Goal: Use online tool/utility: Utilize a website feature to perform a specific function

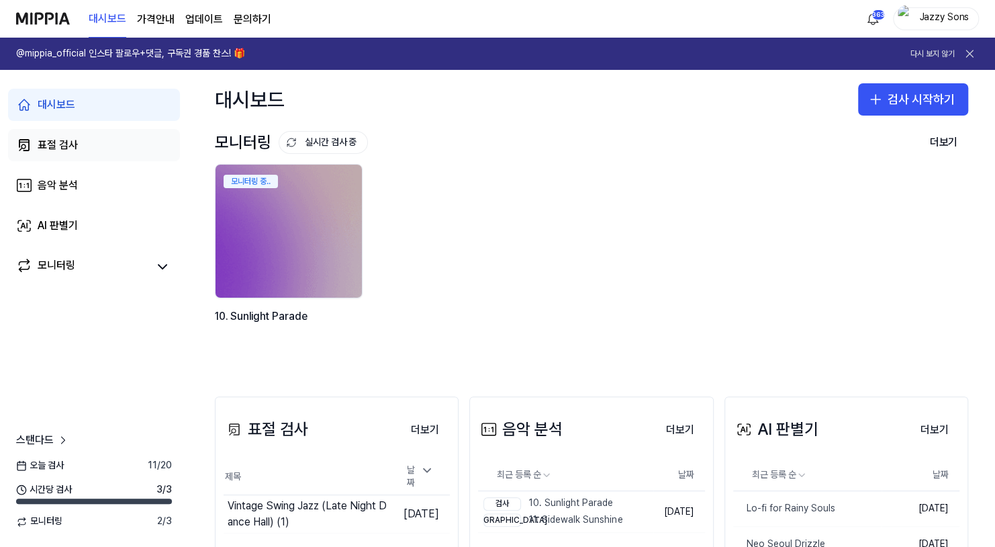
click at [82, 151] on link "표절 검사" at bounding box center [94, 145] width 172 height 32
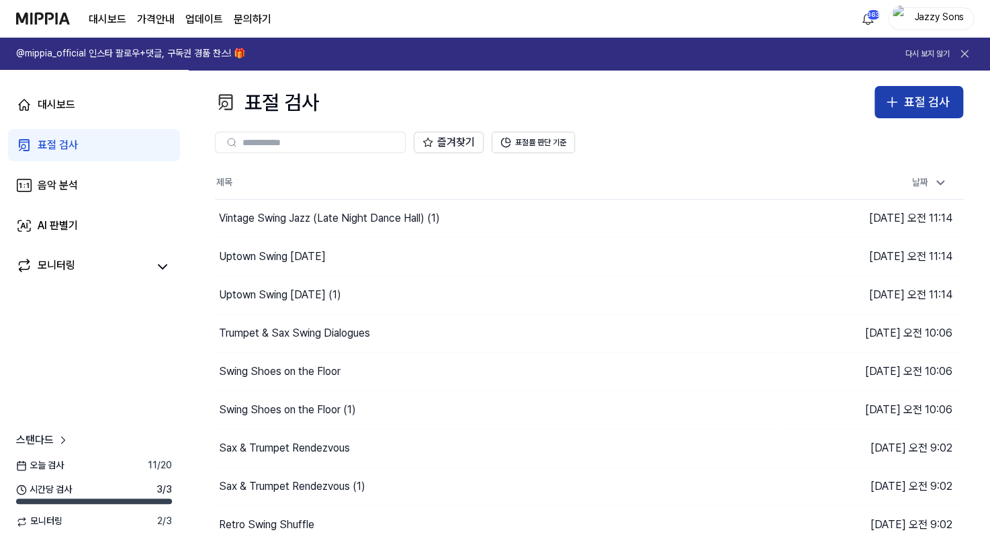
click at [911, 99] on div "표절 검사" at bounding box center [927, 102] width 46 height 19
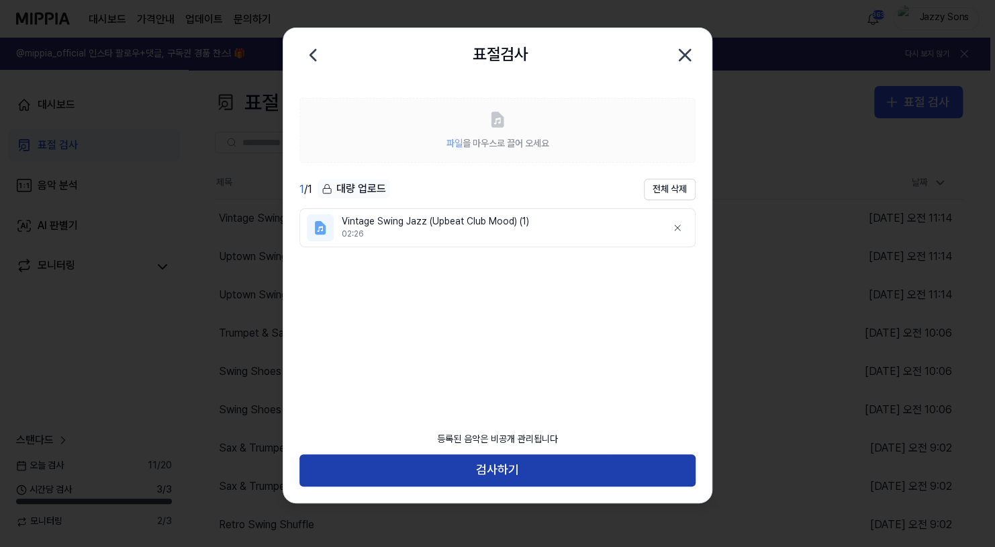
click at [500, 461] on button "검사하기" at bounding box center [498, 470] width 396 height 32
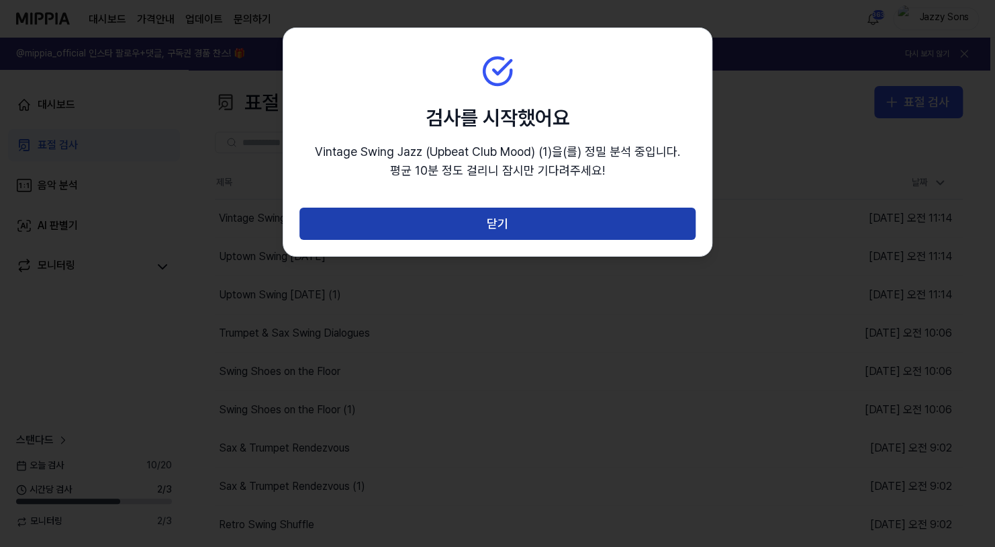
click at [493, 211] on button "닫기" at bounding box center [498, 224] width 396 height 32
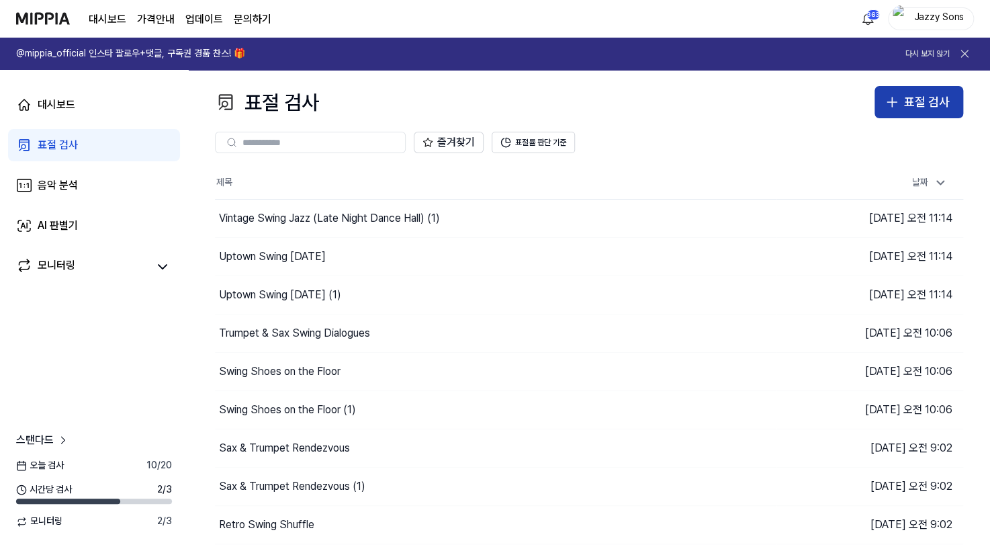
click at [913, 97] on div "표절 검사" at bounding box center [927, 102] width 46 height 19
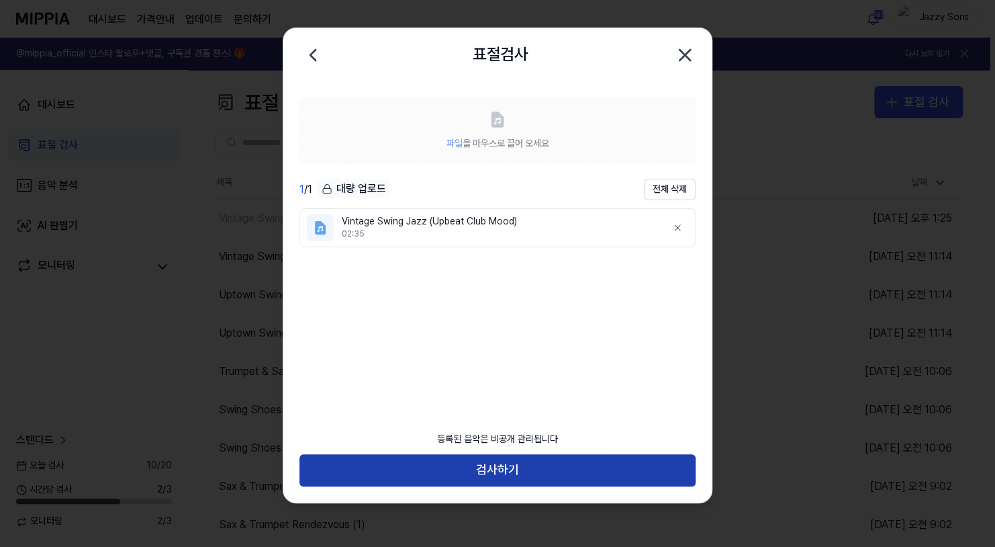
click at [439, 475] on button "검사하기" at bounding box center [498, 470] width 396 height 32
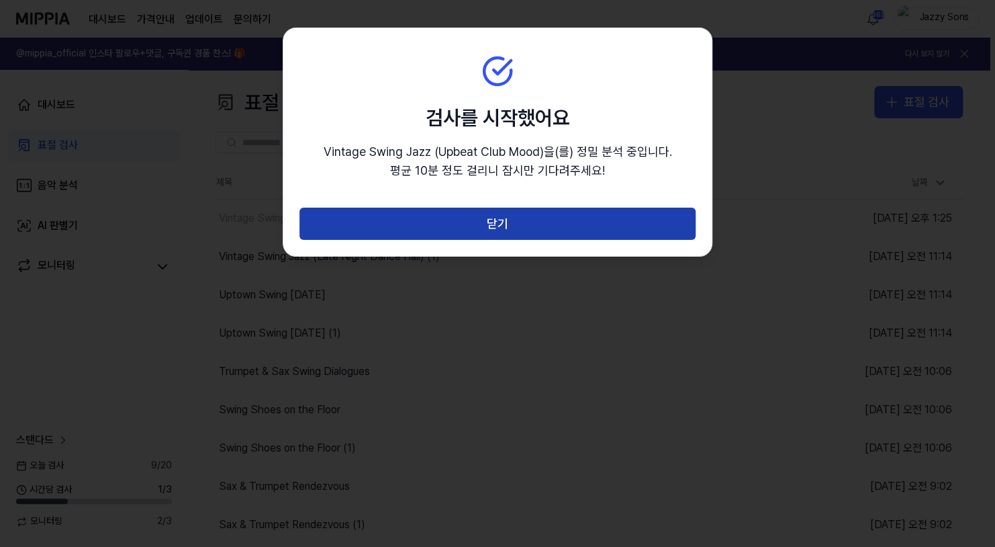
click at [507, 227] on button "닫기" at bounding box center [498, 224] width 396 height 32
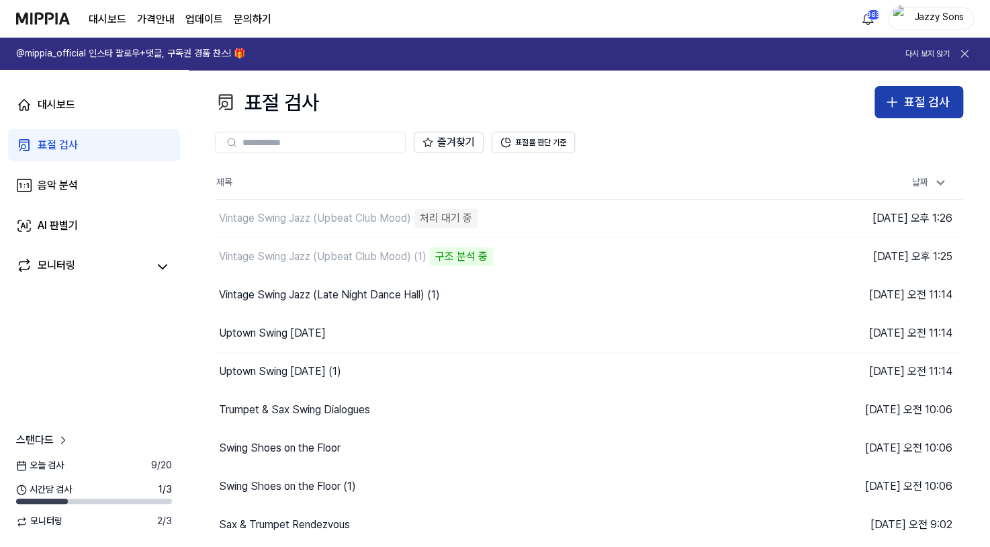
click at [907, 101] on div "표절 검사" at bounding box center [927, 102] width 46 height 19
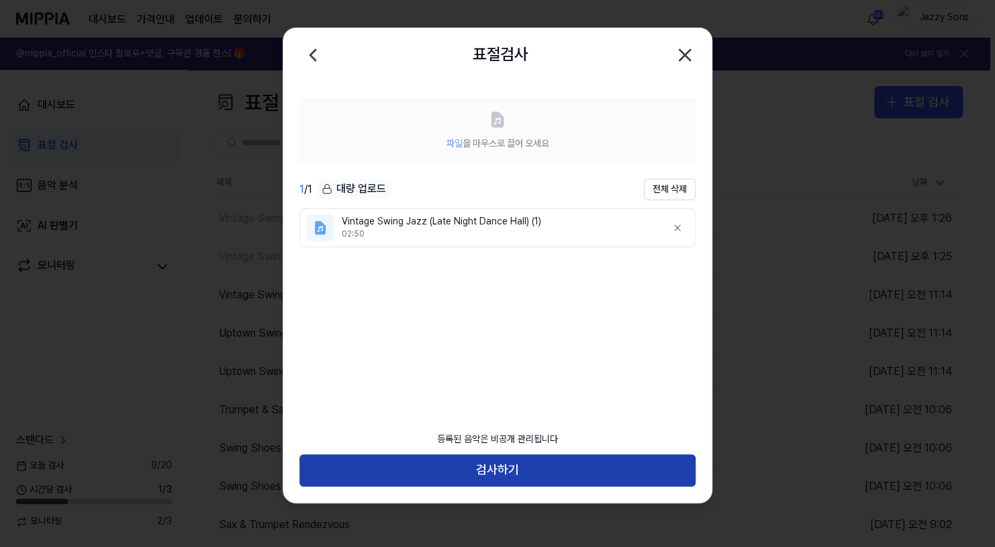
click at [439, 463] on button "검사하기" at bounding box center [498, 470] width 396 height 32
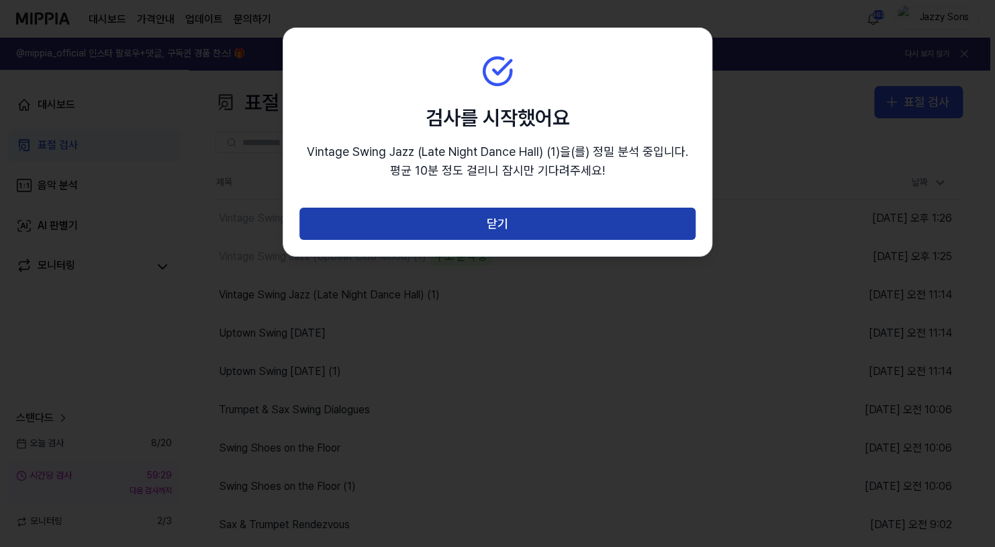
click at [493, 215] on button "닫기" at bounding box center [498, 224] width 396 height 32
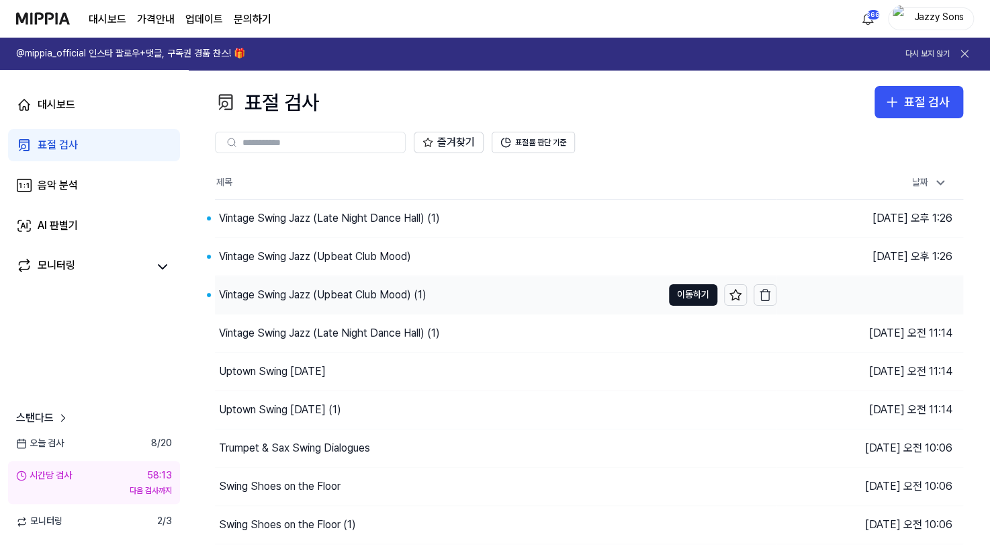
click at [322, 289] on div "Vintage Swing Jazz (Upbeat Club Mood) (1)" at bounding box center [323, 295] width 208 height 16
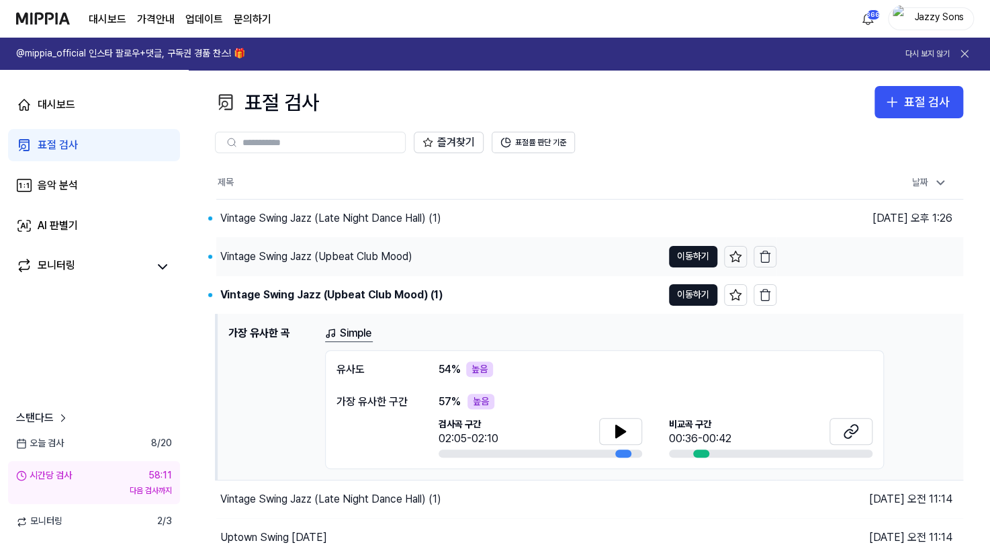
click at [362, 256] on div "Vintage Swing Jazz (Upbeat Club Mood)" at bounding box center [316, 256] width 192 height 16
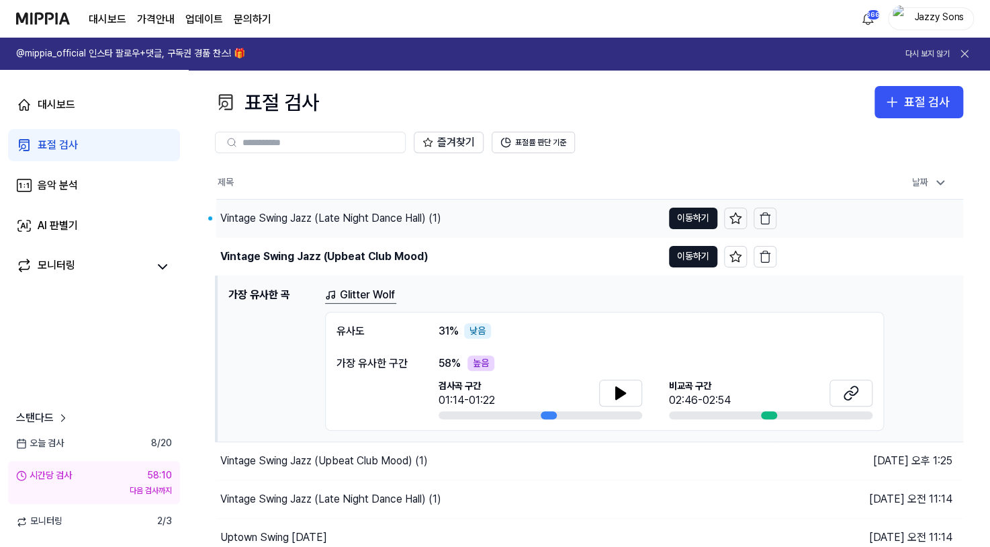
click at [371, 220] on div "Vintage Swing Jazz (Late Night Dance Hall) (1)" at bounding box center [330, 218] width 221 height 16
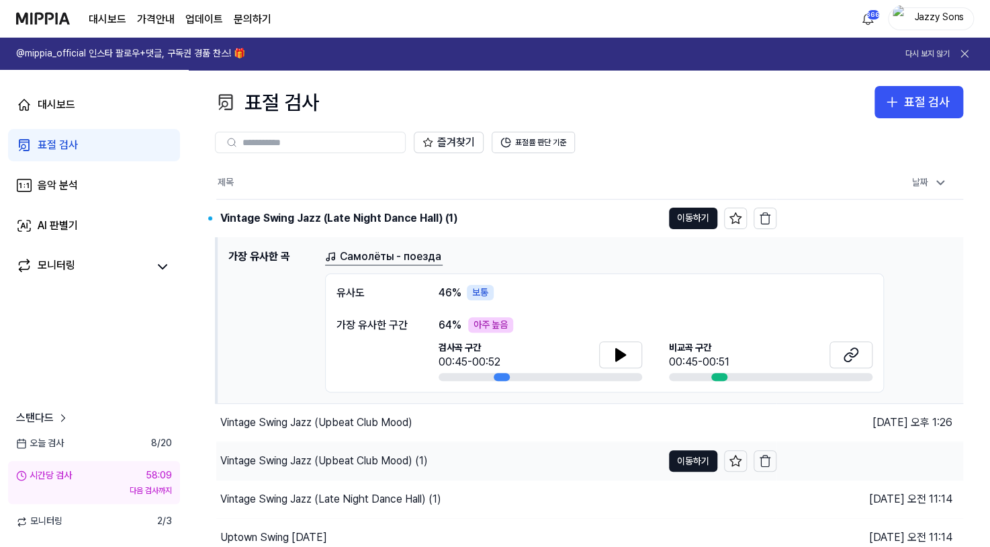
click at [329, 469] on div "Vintage Swing Jazz (Upbeat Club Mood) (1)" at bounding box center [439, 461] width 446 height 38
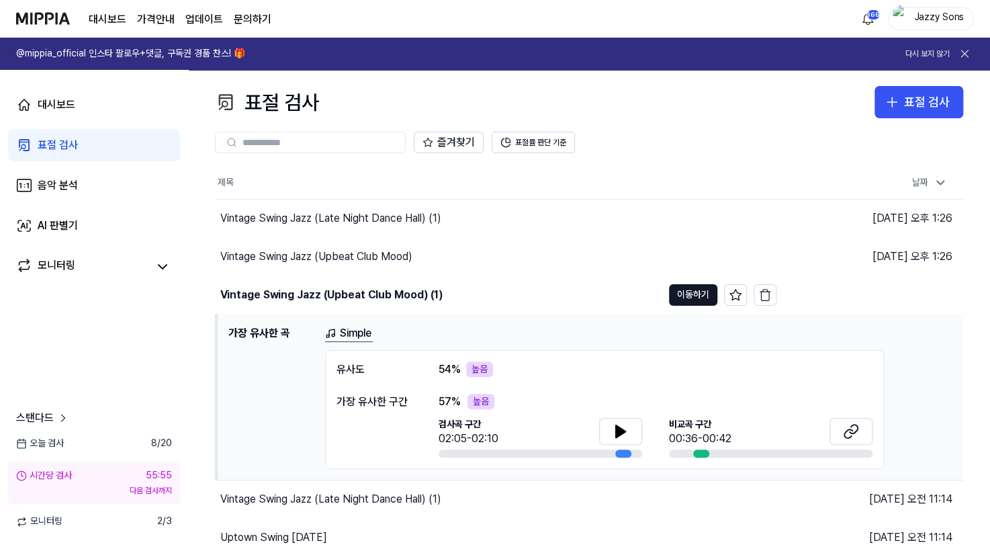
click at [50, 136] on link "표절 검사" at bounding box center [94, 145] width 172 height 32
click at [59, 148] on div "표절 검사" at bounding box center [58, 145] width 40 height 16
click at [65, 181] on div "음악 분석" at bounding box center [58, 185] width 40 height 16
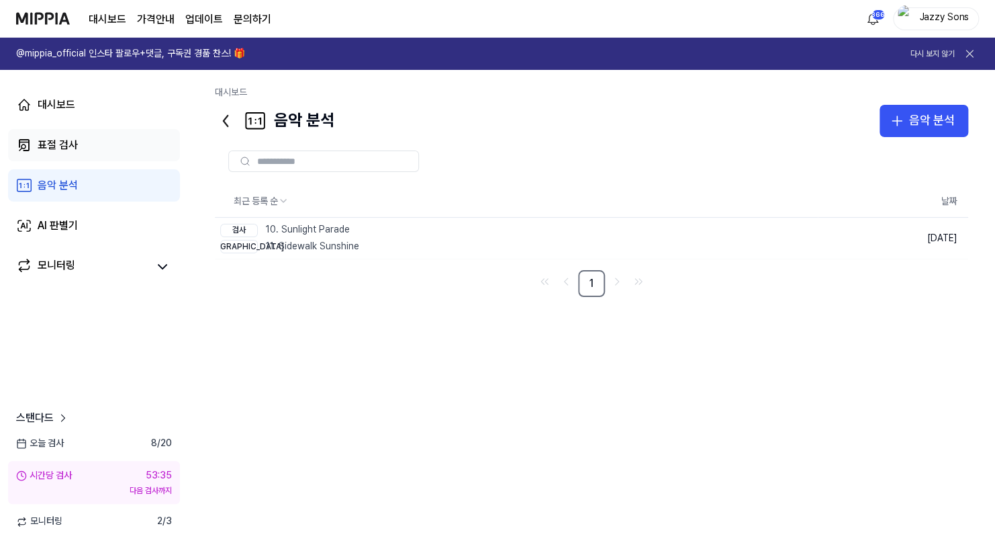
click at [76, 152] on div "표절 검사" at bounding box center [58, 145] width 40 height 16
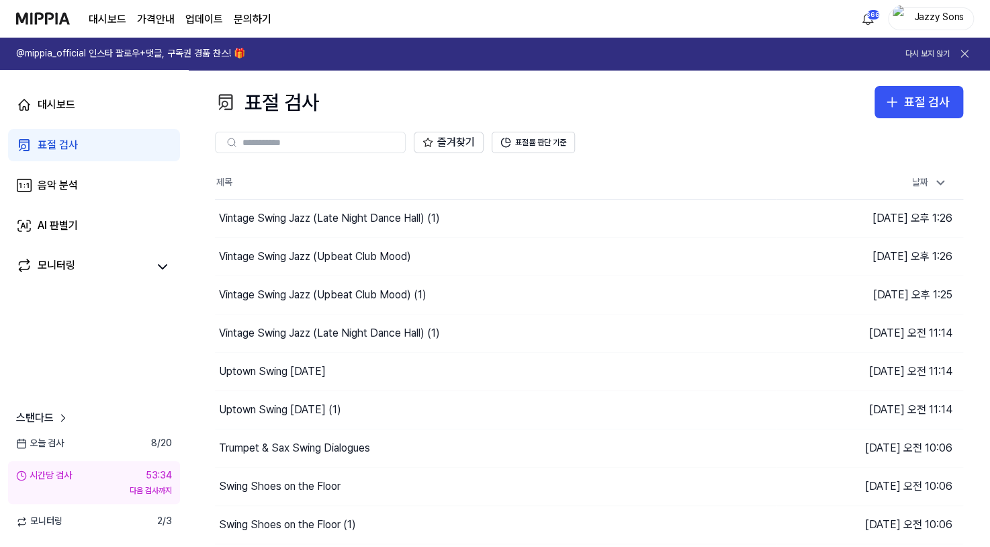
click at [69, 146] on div "표절 검사" at bounding box center [58, 145] width 40 height 16
click at [44, 138] on div "표절 검사" at bounding box center [58, 145] width 40 height 16
click at [44, 36] on img at bounding box center [43, 18] width 54 height 37
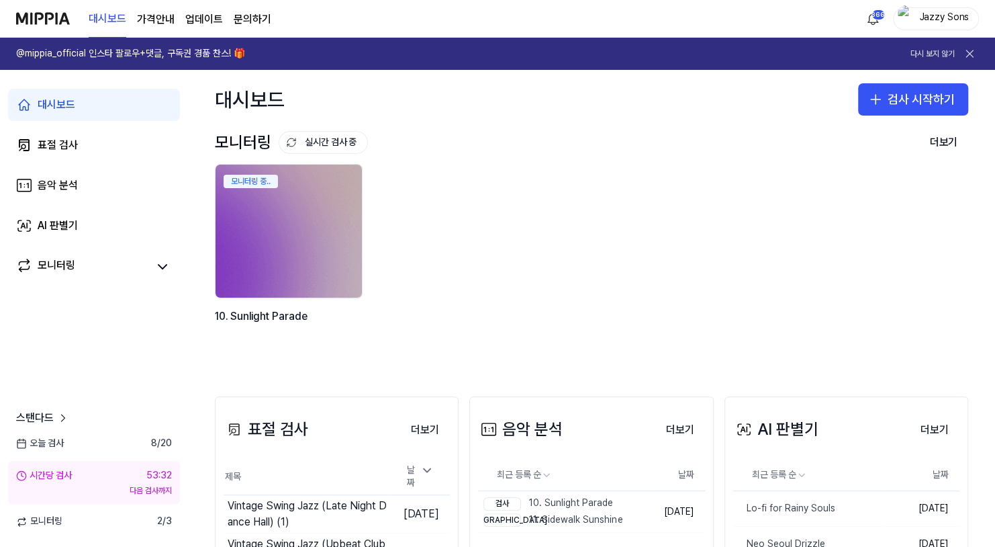
click at [45, 21] on img at bounding box center [43, 18] width 54 height 37
click at [59, 141] on div "표절 검사" at bounding box center [58, 145] width 40 height 16
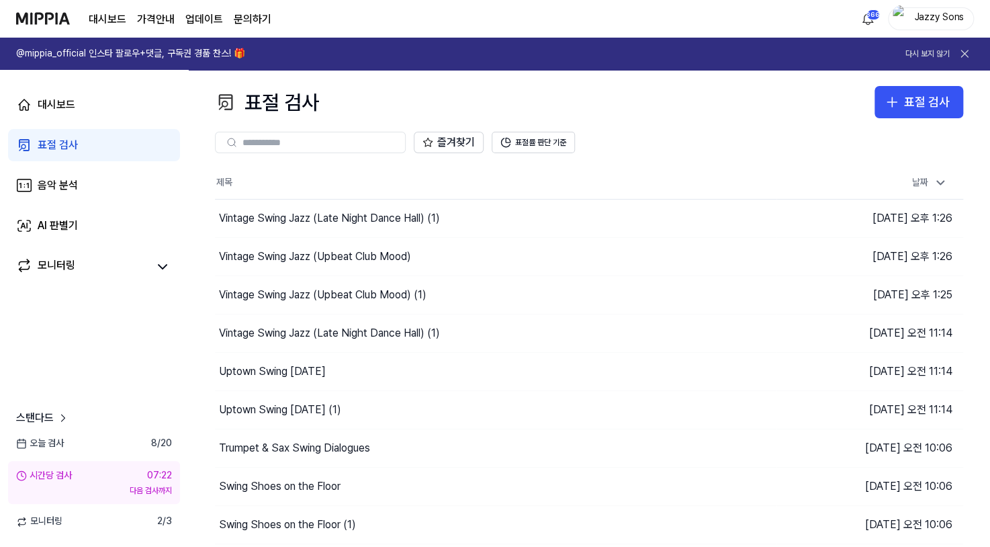
click at [142, 352] on div "대시보드 표절 검사 음악 분석 AI 판별기 모니터링 스탠다드 오늘 검사 8 / 20 시간당 검사 07:22 다음 검사까지 모니터링 2 / 3" at bounding box center [94, 308] width 188 height 477
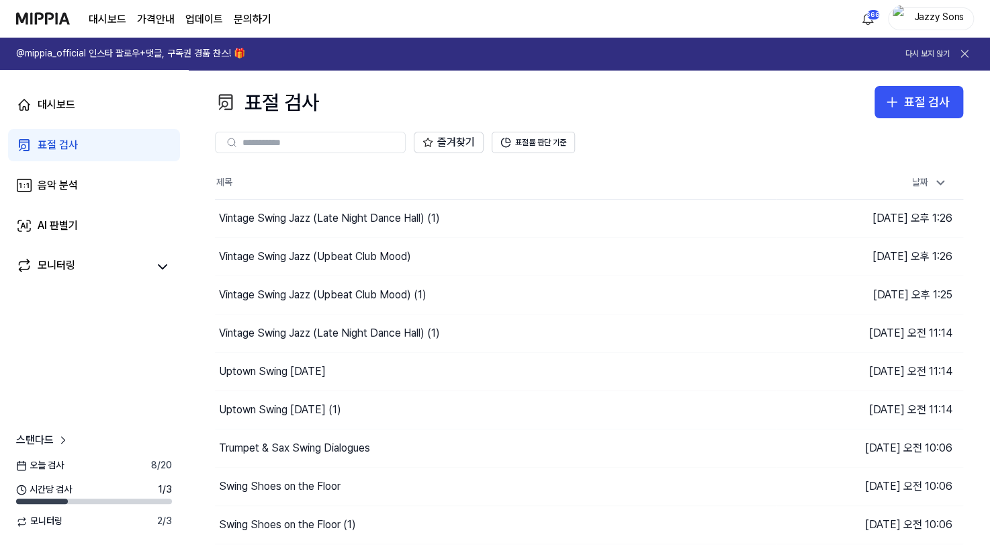
click at [64, 133] on link "표절 검사" at bounding box center [94, 145] width 172 height 32
click at [65, 138] on div "표절 검사" at bounding box center [58, 145] width 40 height 16
click at [81, 138] on link "표절 검사" at bounding box center [94, 145] width 172 height 32
click at [908, 105] on div "표절 검사" at bounding box center [927, 102] width 46 height 19
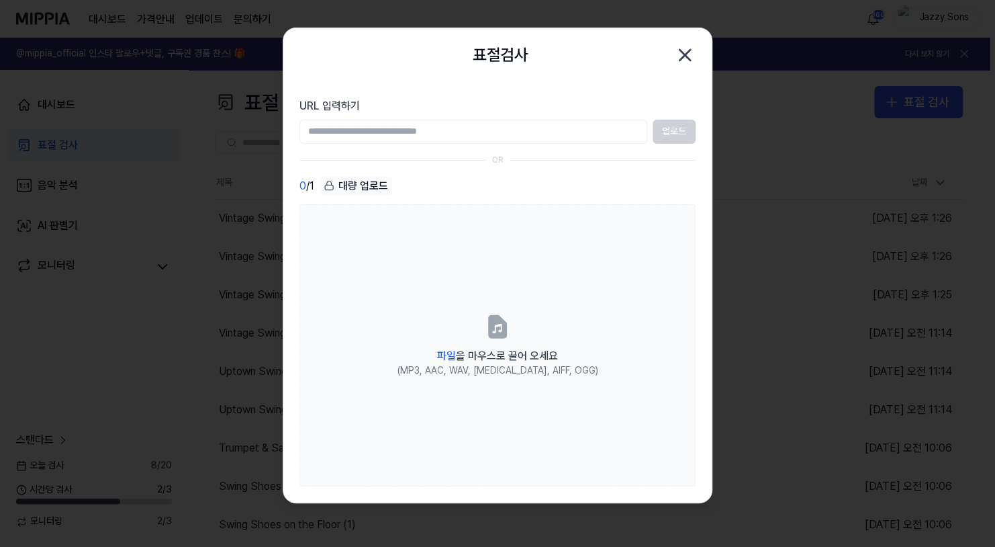
click at [674, 50] on icon "button" at bounding box center [684, 54] width 21 height 21
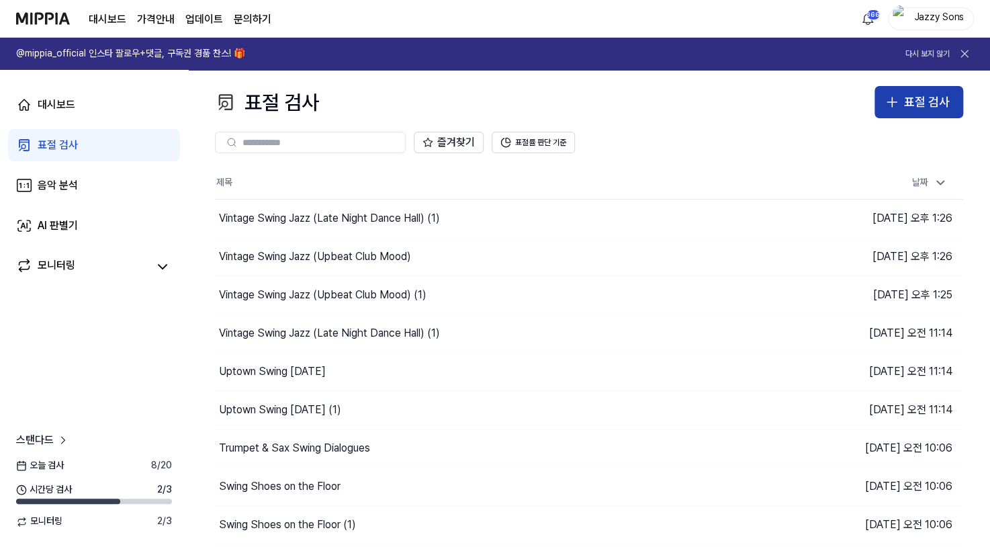
click at [925, 106] on div "표절 검사" at bounding box center [927, 102] width 46 height 19
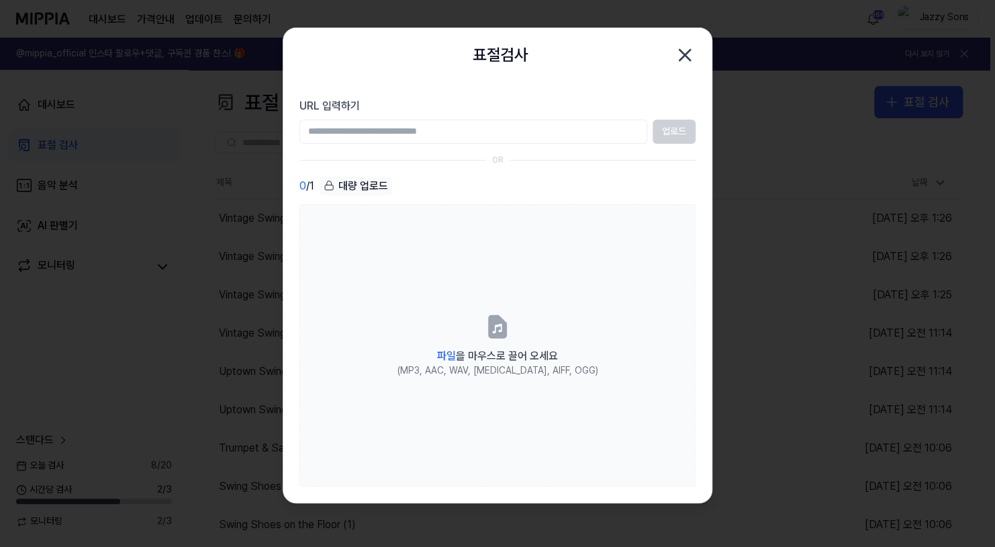
click at [683, 55] on icon "button" at bounding box center [685, 55] width 11 height 11
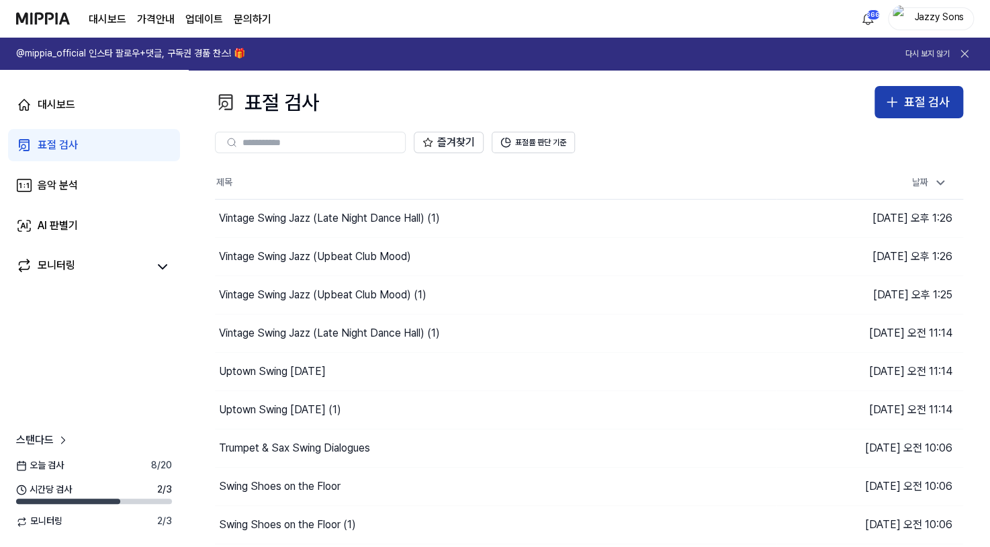
click at [906, 98] on div "표절 검사" at bounding box center [927, 102] width 46 height 19
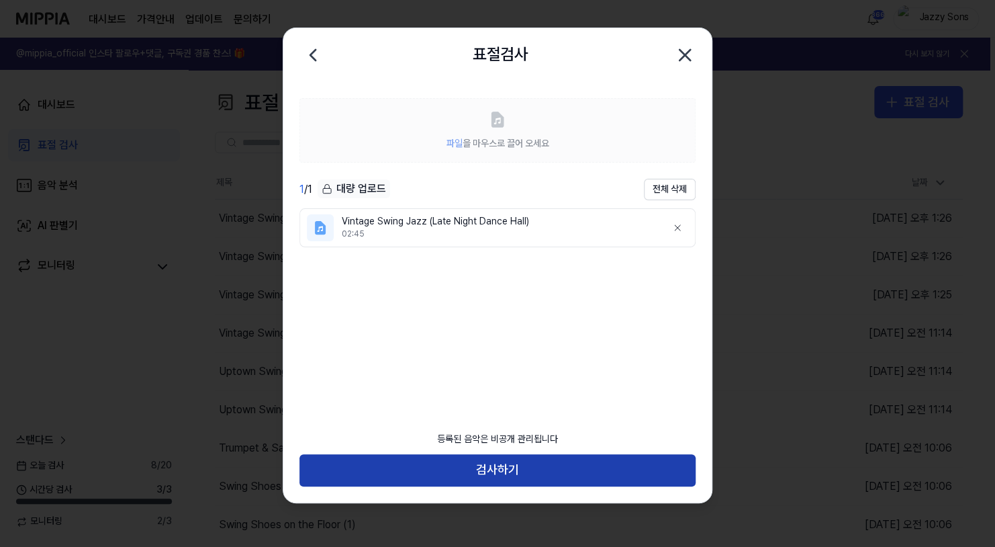
drag, startPoint x: 508, startPoint y: 450, endPoint x: 505, endPoint y: 462, distance: 12.4
click at [508, 450] on div "등록된 음악은 비공개 관리됩니다" at bounding box center [497, 439] width 137 height 30
click at [505, 466] on button "검사하기" at bounding box center [498, 470] width 396 height 32
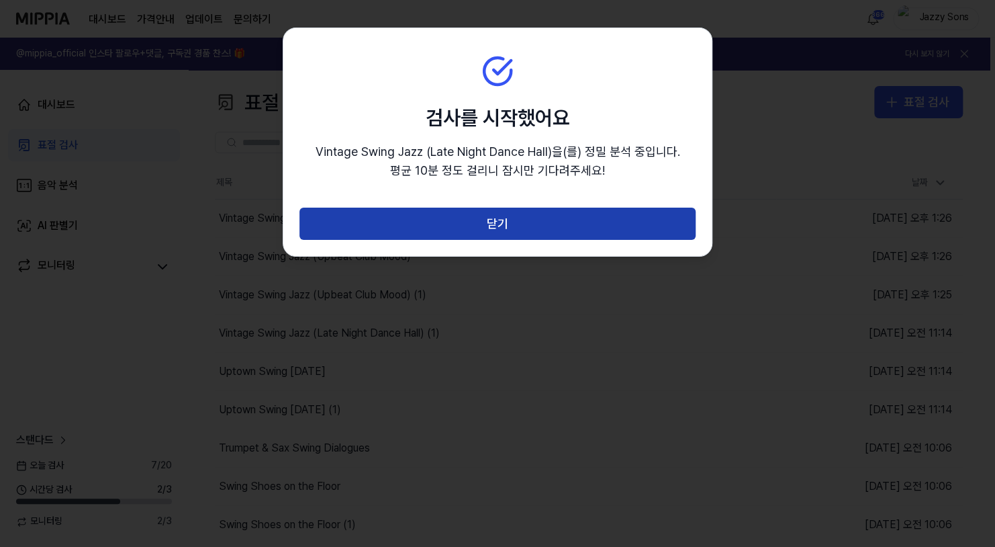
click at [516, 214] on button "닫기" at bounding box center [498, 224] width 396 height 32
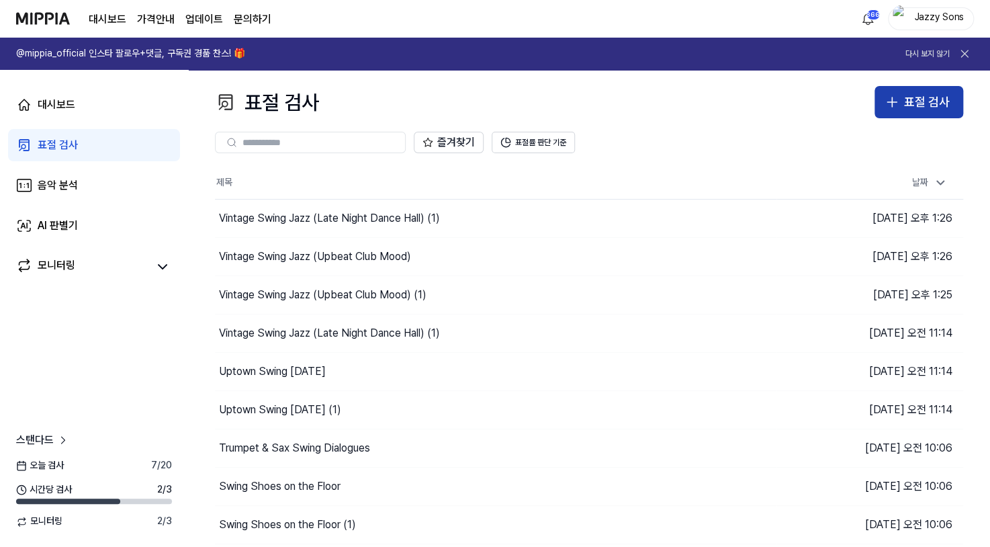
click at [899, 114] on button "표절 검사" at bounding box center [918, 102] width 89 height 32
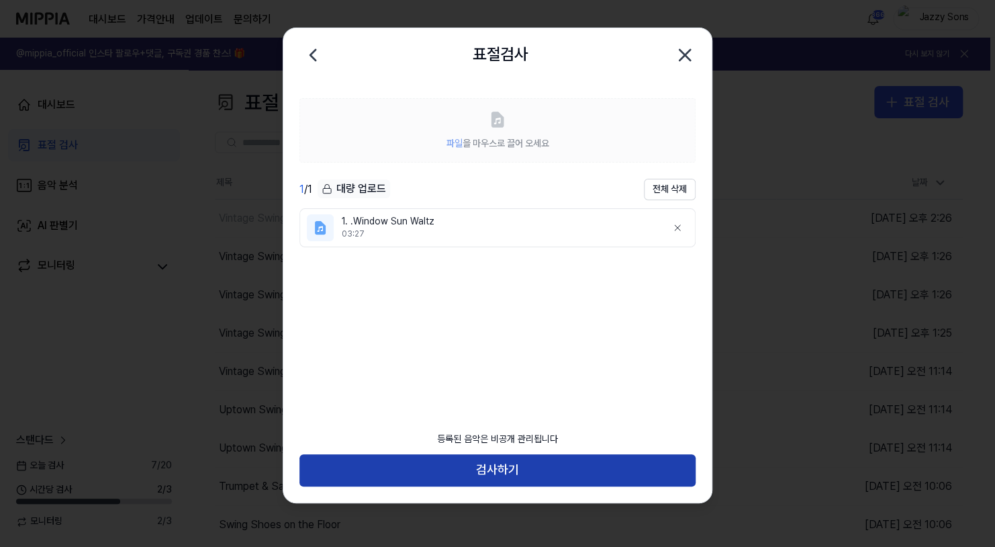
click at [497, 465] on button "검사하기" at bounding box center [498, 470] width 396 height 32
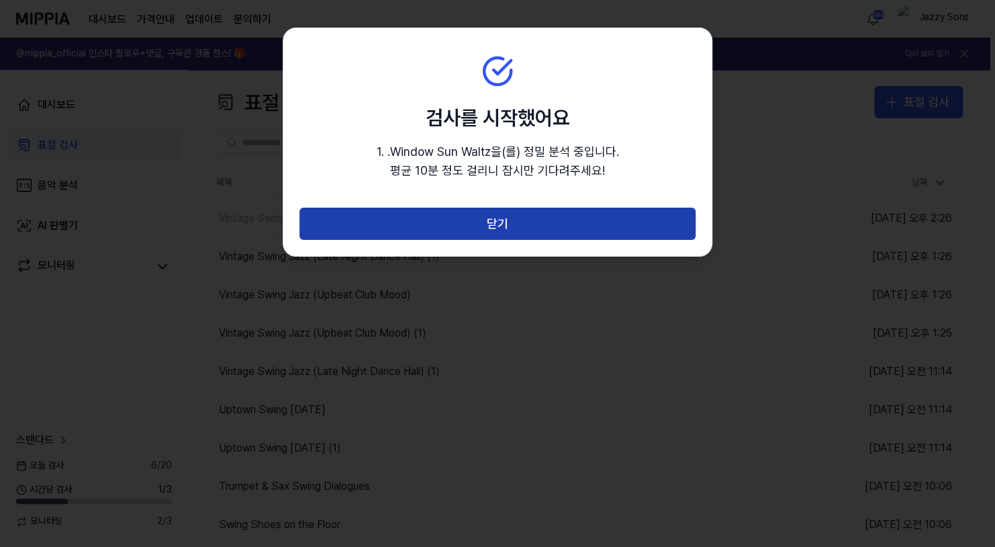
click at [498, 234] on button "닫기" at bounding box center [498, 224] width 396 height 32
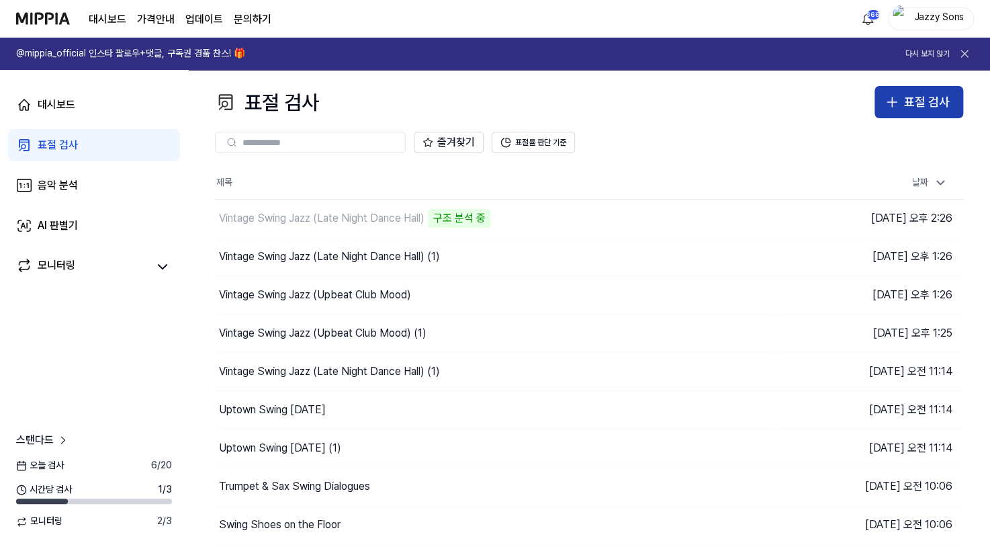
click at [905, 95] on div "표절 검사" at bounding box center [927, 102] width 46 height 19
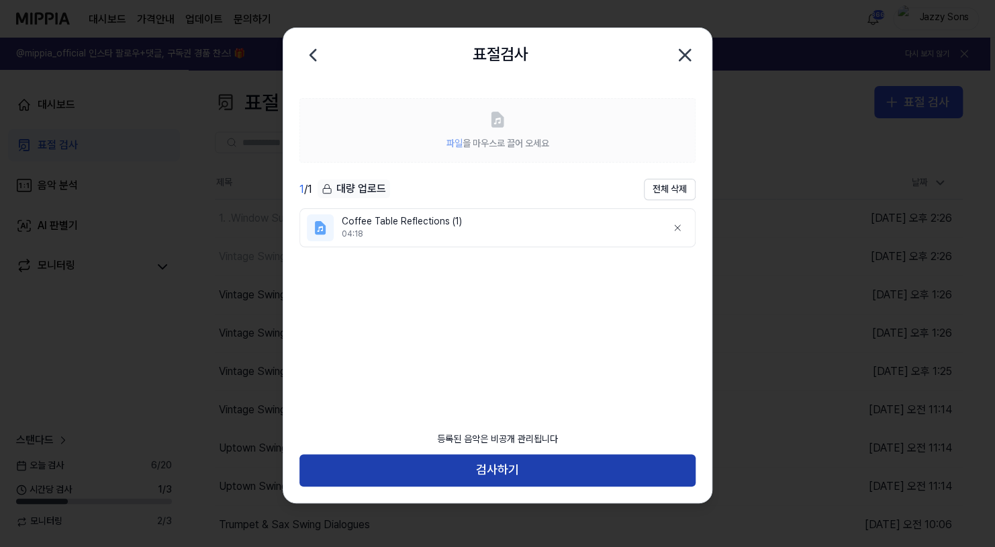
click at [430, 471] on button "검사하기" at bounding box center [498, 470] width 396 height 32
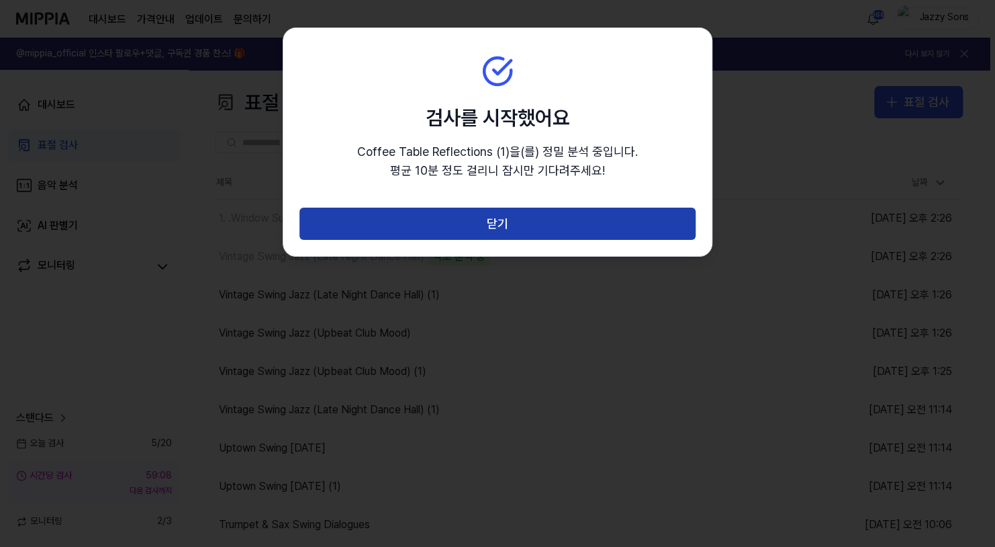
click at [447, 234] on button "닫기" at bounding box center [498, 224] width 396 height 32
